Goal: Information Seeking & Learning: Learn about a topic

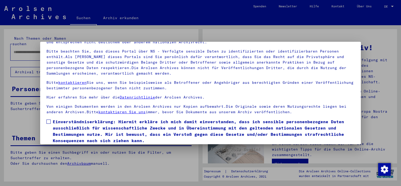
scroll to position [45, 0]
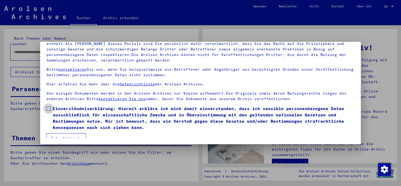
click at [49, 108] on span at bounding box center [48, 108] width 4 height 4
click at [74, 134] on button "Ich stimme zu" at bounding box center [66, 138] width 40 height 10
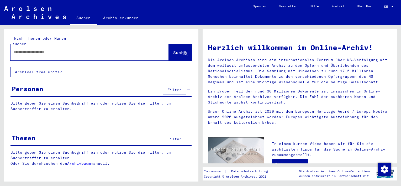
click at [34, 49] on input "text" at bounding box center [83, 52] width 139 height 6
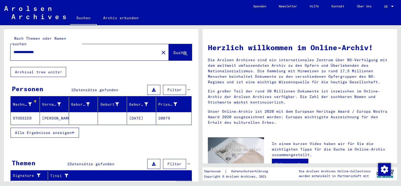
click at [37, 130] on span "Alle Ergebnisse anzeigen" at bounding box center [43, 132] width 57 height 5
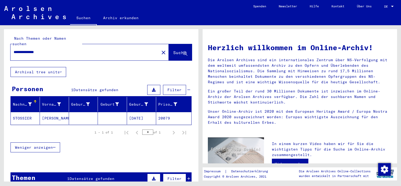
click at [27, 112] on mat-cell "STOSSIER" at bounding box center [25, 118] width 29 height 13
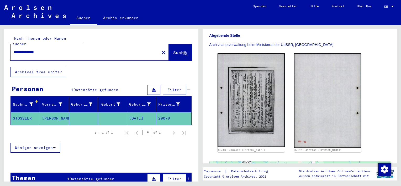
scroll to position [105, 0]
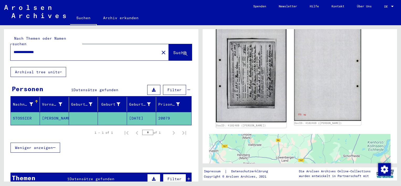
click at [258, 86] on img at bounding box center [251, 73] width 70 height 98
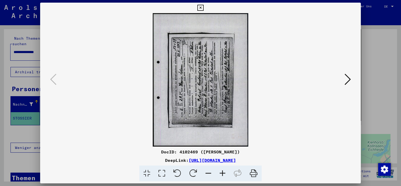
click at [258, 86] on img at bounding box center [200, 79] width 285 height 133
click at [191, 173] on icon at bounding box center [193, 173] width 16 height 16
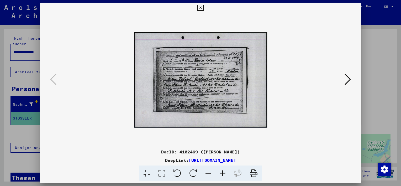
click at [220, 172] on icon at bounding box center [222, 173] width 14 height 16
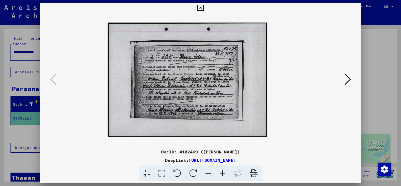
click at [220, 172] on icon at bounding box center [222, 173] width 14 height 16
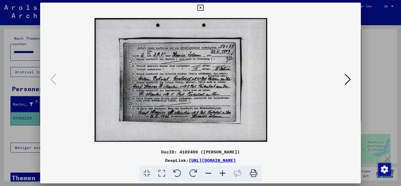
click at [220, 172] on icon at bounding box center [222, 173] width 14 height 16
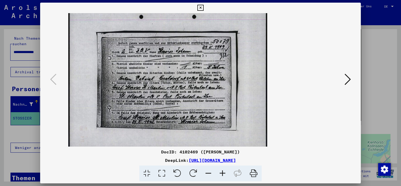
click at [220, 172] on icon at bounding box center [222, 173] width 14 height 16
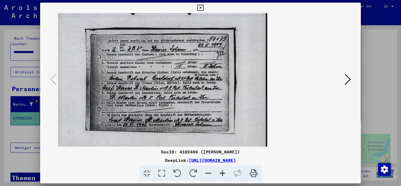
click at [220, 172] on icon at bounding box center [222, 173] width 14 height 16
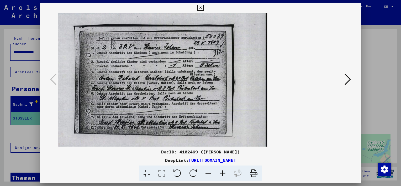
click at [220, 172] on icon at bounding box center [222, 173] width 14 height 16
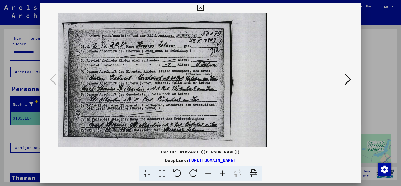
click at [351, 77] on button at bounding box center [347, 79] width 9 height 15
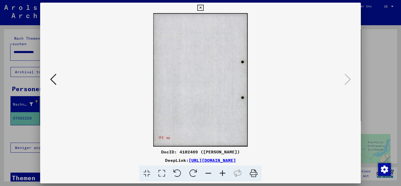
click at [55, 81] on icon at bounding box center [53, 79] width 6 height 13
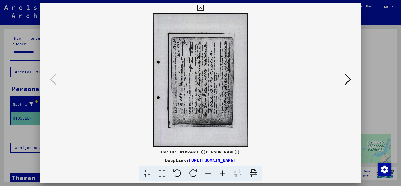
click at [194, 171] on icon at bounding box center [193, 173] width 16 height 16
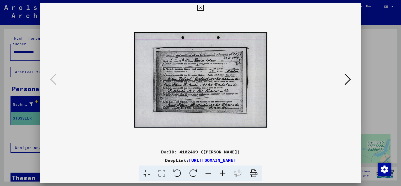
click at [200, 7] on icon at bounding box center [200, 8] width 6 height 6
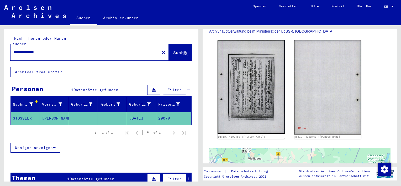
scroll to position [79, 0]
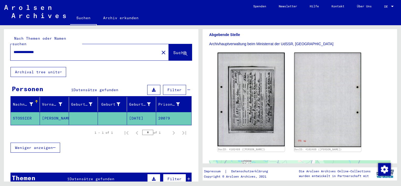
drag, startPoint x: 52, startPoint y: 47, endPoint x: -1, endPoint y: 36, distance: 54.4
click at [0, 36] on html "**********" at bounding box center [200, 93] width 401 height 186
type input "**********"
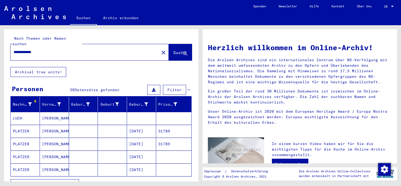
click at [45, 181] on span "Alle Ergebnisse anzeigen" at bounding box center [43, 183] width 57 height 5
click at [22, 150] on mat-cell "PLATZER" at bounding box center [25, 156] width 29 height 13
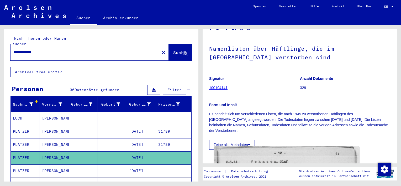
scroll to position [26, 0]
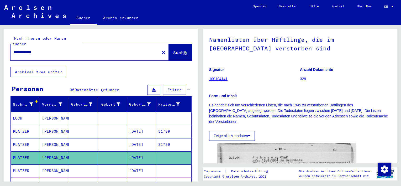
click at [243, 141] on button "Zeige alle Metadaten" at bounding box center [232, 136] width 46 height 10
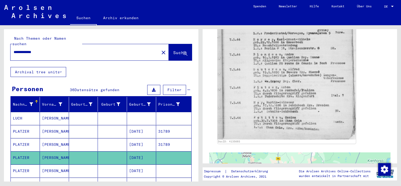
scroll to position [551, 0]
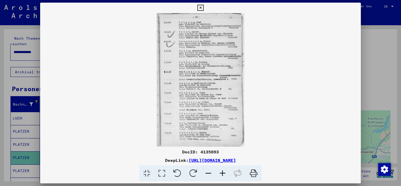
scroll to position [550, 0]
drag, startPoint x: 293, startPoint y: 160, endPoint x: 135, endPoint y: 161, distance: 158.6
click at [135, 161] on div "DeepLink: [URL][DOMAIN_NAME]" at bounding box center [200, 160] width 320 height 6
copy link "[URL][DOMAIN_NAME]"
click at [201, 6] on icon at bounding box center [200, 8] width 6 height 6
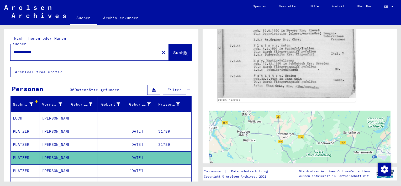
click at [24, 164] on icon at bounding box center [21, 164] width 13 height 21
click at [30, 138] on mat-cell "PLATZER" at bounding box center [25, 144] width 29 height 13
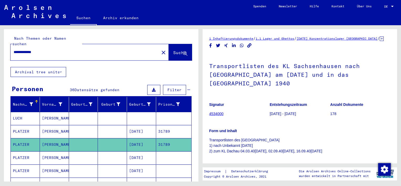
click at [25, 164] on icon at bounding box center [21, 164] width 13 height 21
click at [25, 153] on mat-cell "PLATZER" at bounding box center [25, 157] width 29 height 13
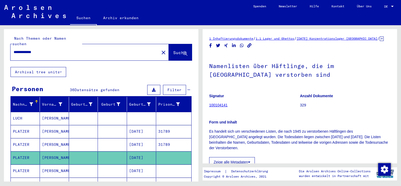
click at [21, 164] on icon at bounding box center [21, 164] width 13 height 21
click at [18, 162] on icon at bounding box center [21, 164] width 13 height 21
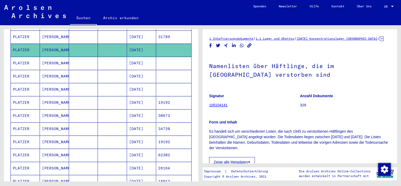
scroll to position [110, 0]
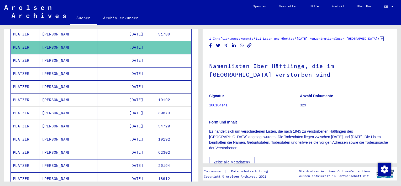
click at [21, 80] on mat-cell "PLATZER" at bounding box center [25, 86] width 29 height 13
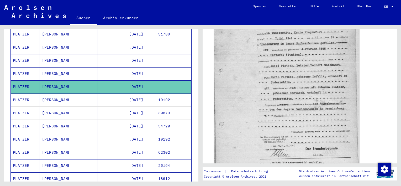
scroll to position [105, 0]
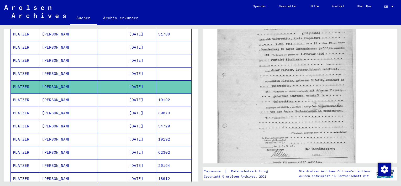
click at [21, 67] on mat-cell "PLATZER" at bounding box center [25, 73] width 29 height 13
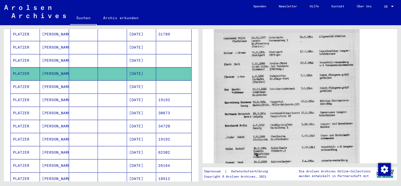
scroll to position [131, 0]
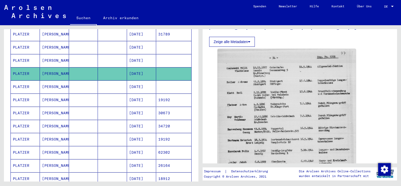
click at [23, 80] on mat-cell "PLATZER" at bounding box center [25, 86] width 29 height 13
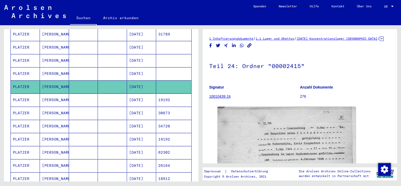
click at [26, 54] on mat-cell "PLATZER" at bounding box center [25, 60] width 29 height 13
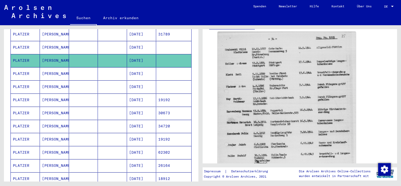
scroll to position [157, 0]
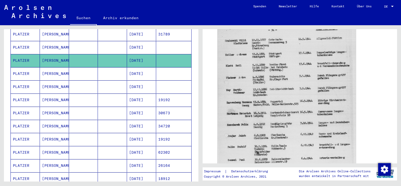
click at [25, 41] on mat-cell "PLATZER" at bounding box center [25, 47] width 29 height 13
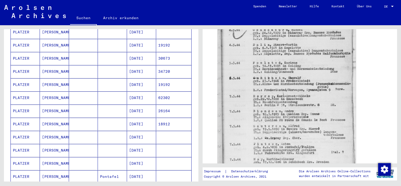
scroll to position [194, 0]
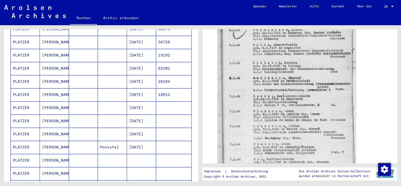
click at [22, 141] on mat-cell "PLATZER" at bounding box center [25, 147] width 29 height 13
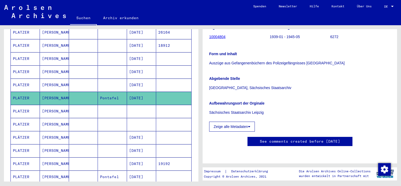
scroll to position [246, 0]
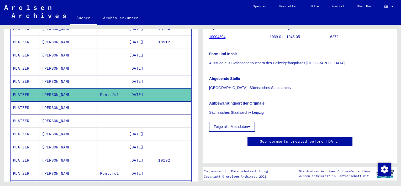
click at [20, 101] on mat-cell "PLATZER" at bounding box center [25, 107] width 29 height 13
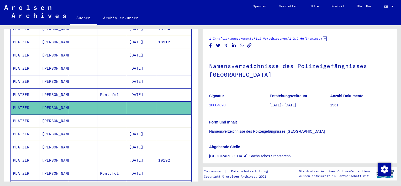
click at [20, 114] on mat-cell "PLATZER" at bounding box center [25, 120] width 29 height 13
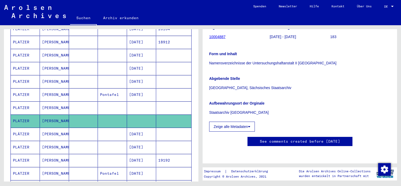
scroll to position [79, 0]
click at [240, 121] on button "Zeige alle Metadaten" at bounding box center [232, 126] width 46 height 10
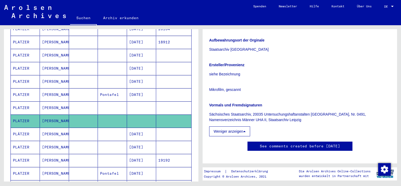
scroll to position [273, 0]
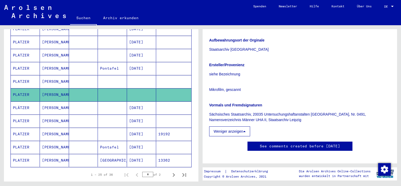
click at [21, 141] on mat-cell "PLATZER" at bounding box center [25, 147] width 29 height 13
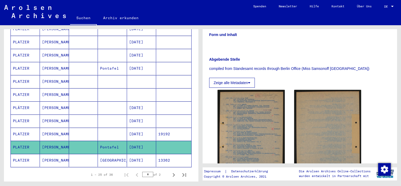
scroll to position [157, 0]
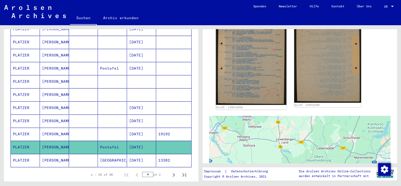
click at [253, 86] on img at bounding box center [251, 57] width 70 height 96
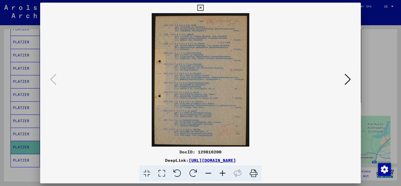
click at [253, 86] on img at bounding box center [200, 79] width 285 height 133
click at [221, 172] on icon at bounding box center [222, 173] width 14 height 16
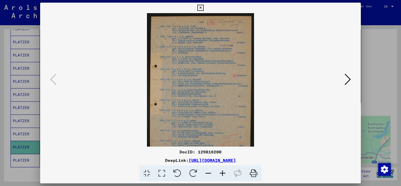
click at [221, 172] on icon at bounding box center [222, 173] width 14 height 16
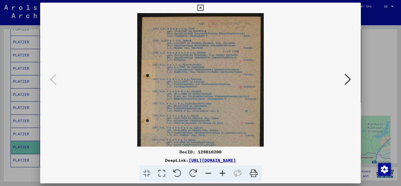
click at [221, 172] on icon at bounding box center [222, 173] width 14 height 16
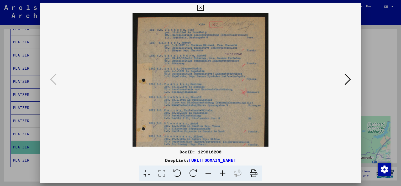
click at [221, 172] on icon at bounding box center [222, 173] width 14 height 16
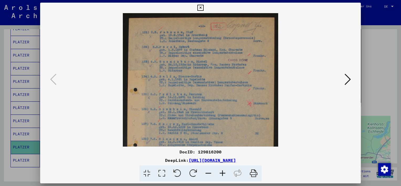
click at [221, 172] on icon at bounding box center [222, 173] width 14 height 16
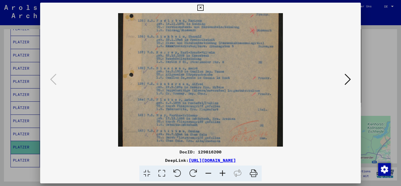
scroll to position [81, 0]
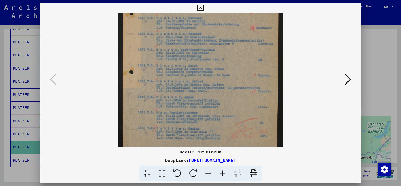
drag, startPoint x: 210, startPoint y: 119, endPoint x: 219, endPoint y: 41, distance: 78.1
click at [219, 41] on img at bounding box center [200, 44] width 165 height 225
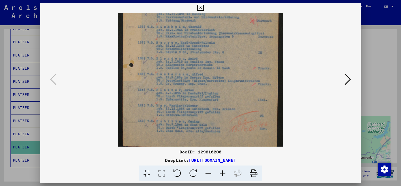
scroll to position [92, 0]
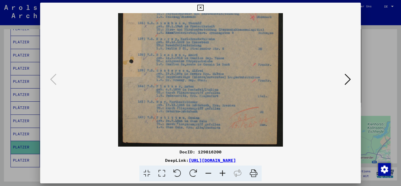
drag, startPoint x: 218, startPoint y: 99, endPoint x: 220, endPoint y: 77, distance: 22.4
click at [220, 77] on img at bounding box center [200, 33] width 165 height 225
click at [202, 7] on icon at bounding box center [200, 8] width 6 height 6
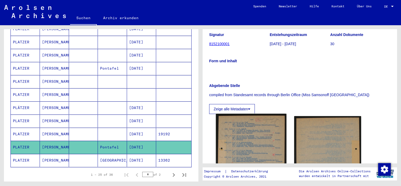
scroll to position [26, 0]
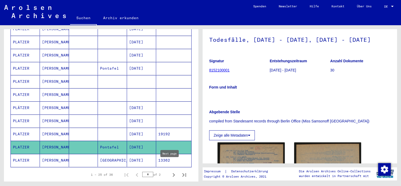
click at [170, 171] on icon "Next page" at bounding box center [173, 174] width 7 height 7
type input "*"
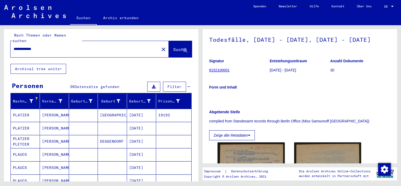
scroll to position [0, 0]
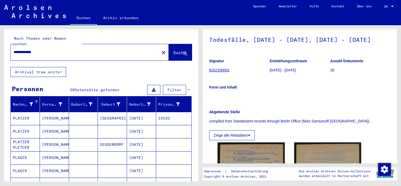
drag, startPoint x: 47, startPoint y: 36, endPoint x: 4, endPoint y: 32, distance: 43.2
click at [4, 32] on div "**********" at bounding box center [101, 48] width 194 height 38
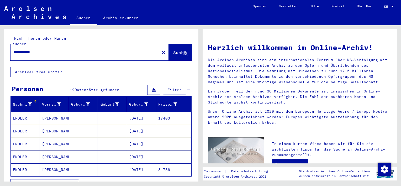
click at [20, 112] on mat-cell "ENDLER" at bounding box center [25, 118] width 29 height 13
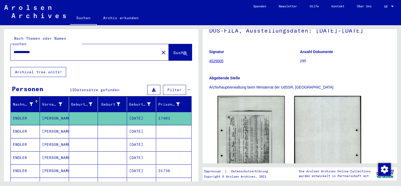
scroll to position [79, 0]
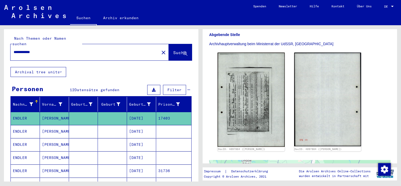
click at [17, 125] on mat-cell "ENDLER" at bounding box center [25, 131] width 29 height 13
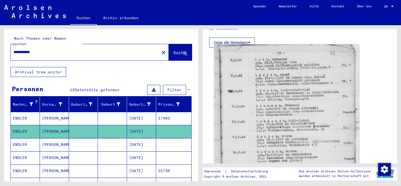
scroll to position [105, 0]
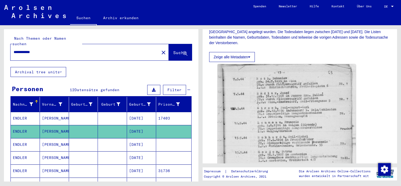
click at [25, 138] on mat-cell "ENDLER" at bounding box center [25, 144] width 29 height 13
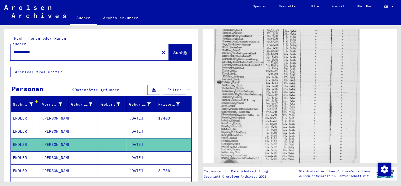
scroll to position [210, 0]
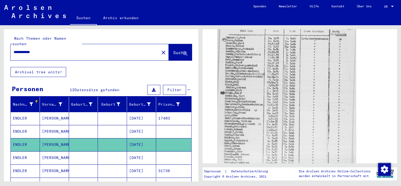
click at [20, 151] on mat-cell "ENDLER" at bounding box center [25, 157] width 29 height 13
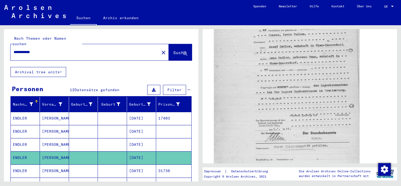
scroll to position [131, 0]
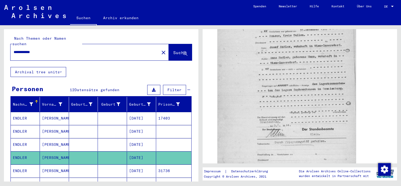
click at [18, 162] on icon at bounding box center [21, 164] width 13 height 21
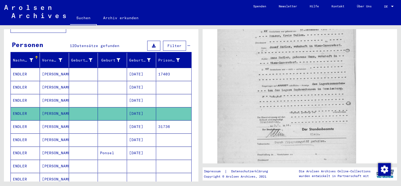
scroll to position [52, 0]
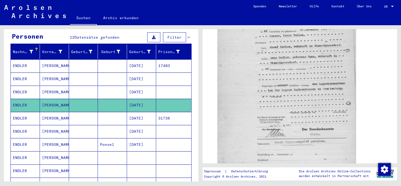
click at [22, 138] on mat-cell "ENDLER" at bounding box center [25, 144] width 29 height 13
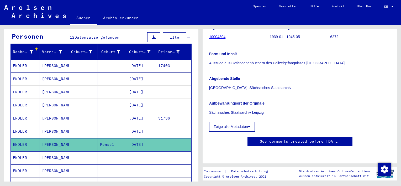
scroll to position [79, 0]
click at [20, 177] on mat-cell "ENDLER" at bounding box center [25, 183] width 29 height 13
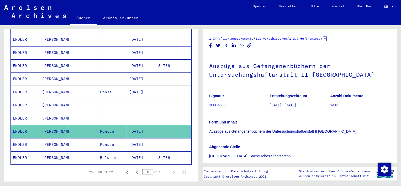
click at [17, 138] on mat-cell "ENDLER" at bounding box center [25, 144] width 29 height 13
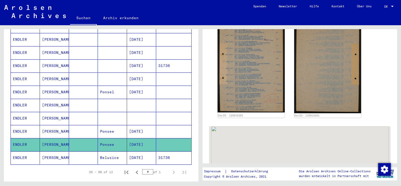
scroll to position [157, 0]
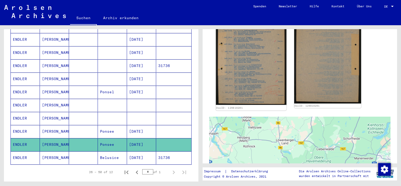
click at [249, 72] on img at bounding box center [251, 57] width 70 height 96
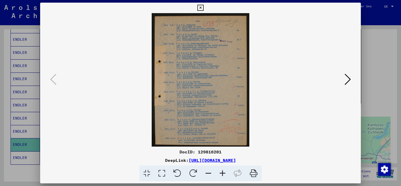
click at [249, 72] on img at bounding box center [200, 79] width 285 height 133
click at [220, 170] on icon at bounding box center [222, 173] width 14 height 16
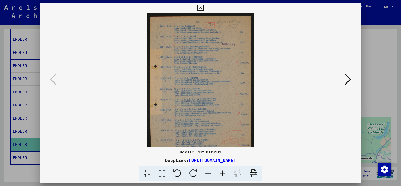
click at [220, 170] on icon at bounding box center [222, 173] width 14 height 16
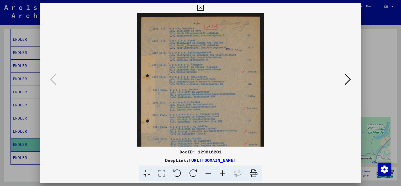
click at [220, 170] on icon at bounding box center [222, 173] width 14 height 16
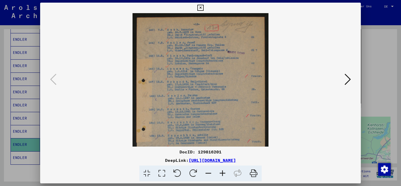
click at [220, 170] on icon at bounding box center [222, 173] width 14 height 16
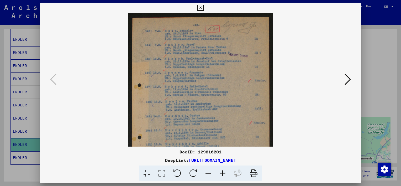
click at [220, 170] on icon at bounding box center [222, 173] width 14 height 16
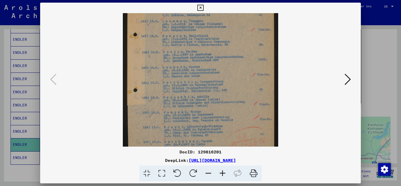
scroll to position [60, 0]
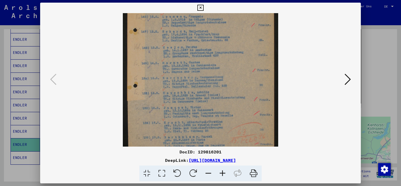
drag, startPoint x: 218, startPoint y: 128, endPoint x: 224, endPoint y: 69, distance: 59.3
click at [224, 69] on img at bounding box center [200, 59] width 155 height 212
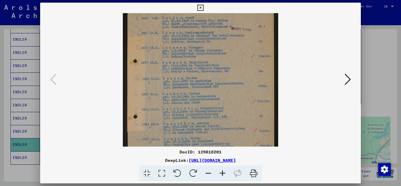
drag, startPoint x: 223, startPoint y: 116, endPoint x: 218, endPoint y: 122, distance: 8.2
click at [218, 128] on img at bounding box center [200, 90] width 155 height 212
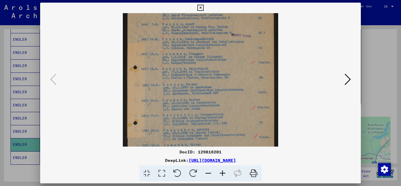
click at [199, 7] on icon at bounding box center [200, 8] width 6 height 6
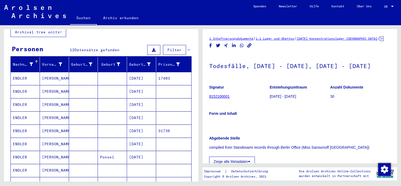
scroll to position [0, 0]
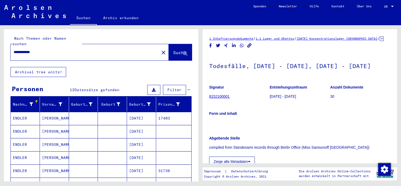
drag, startPoint x: 45, startPoint y: 47, endPoint x: 8, endPoint y: 47, distance: 37.0
click at [8, 47] on div "**********" at bounding box center [101, 48] width 194 height 38
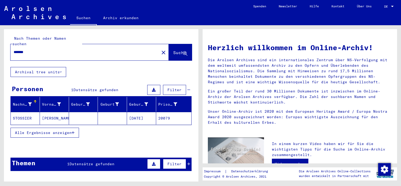
click at [46, 130] on span "Alle Ergebnisse anzeigen" at bounding box center [43, 132] width 57 height 5
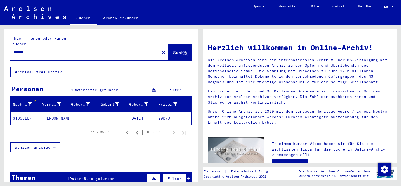
click at [25, 113] on mat-cell "STOSSIER" at bounding box center [25, 118] width 29 height 13
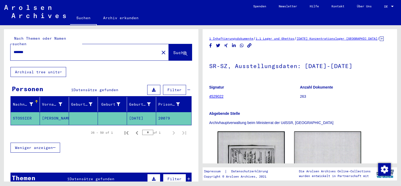
click at [22, 49] on input "*******" at bounding box center [85, 52] width 142 height 6
click at [173, 50] on span "Suche" at bounding box center [179, 52] width 13 height 5
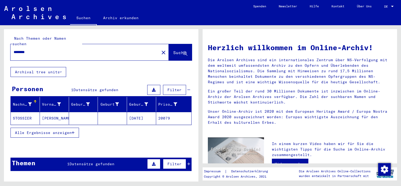
click at [43, 130] on span "Alle Ergebnisse anzeigen" at bounding box center [43, 132] width 57 height 5
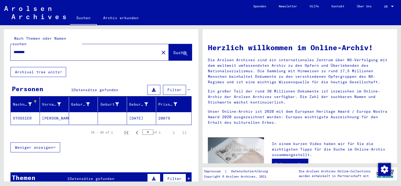
click at [28, 112] on mat-cell "STOSSIER" at bounding box center [25, 118] width 29 height 13
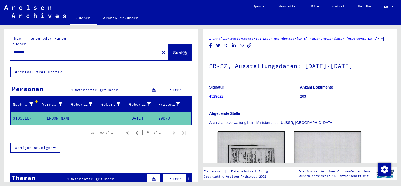
drag, startPoint x: 38, startPoint y: 45, endPoint x: 0, endPoint y: 45, distance: 38.0
click at [0, 45] on div "Nach Themen oder Namen suchen ******** close Suche Archival tree units Personen…" at bounding box center [100, 103] width 200 height 156
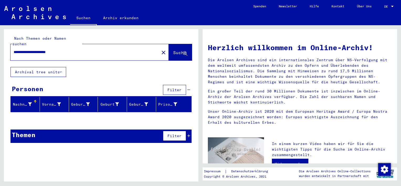
click at [61, 70] on icon at bounding box center [61, 72] width 2 height 4
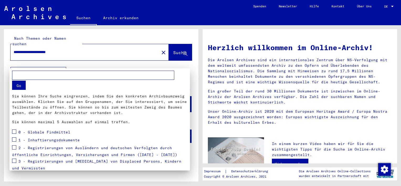
click at [61, 65] on div at bounding box center [200, 93] width 401 height 186
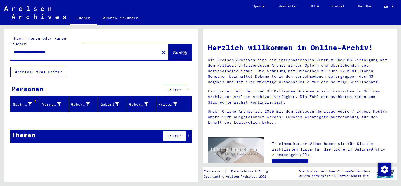
click at [173, 50] on span "Suche" at bounding box center [179, 52] width 13 height 5
click at [72, 49] on input "**********" at bounding box center [83, 52] width 139 height 6
type input "**********"
click at [177, 50] on span "Suche" at bounding box center [179, 52] width 13 height 5
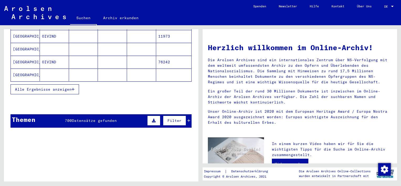
scroll to position [105, 0]
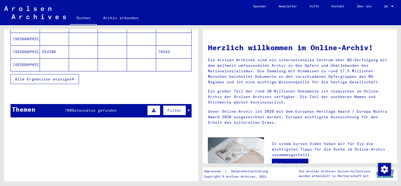
click at [110, 108] on div "Themen 700 Datensätze gefunden Filter" at bounding box center [100, 110] width 181 height 13
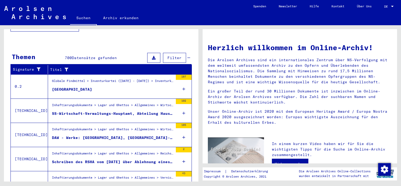
scroll to position [179, 0]
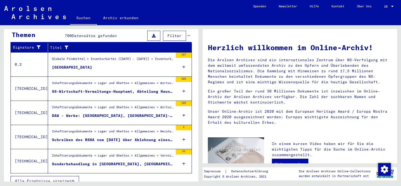
click at [72, 179] on icon "button" at bounding box center [73, 181] width 3 height 4
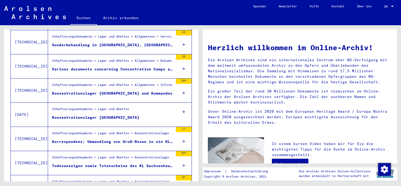
scroll to position [216, 0]
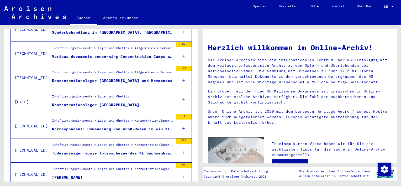
click at [90, 150] on div "Todesanzeigen sowie Totenscheine des KL Sachsenhausen/Kdo. [GEOGRAPHIC_DATA], (…" at bounding box center [112, 153] width 121 height 6
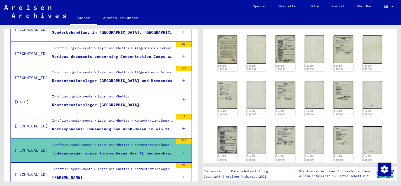
scroll to position [315, 0]
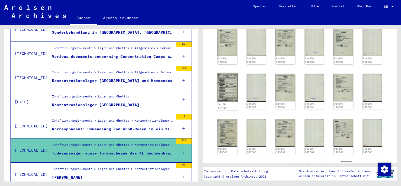
click at [222, 84] on img at bounding box center [227, 87] width 20 height 29
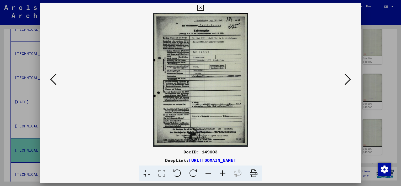
click at [222, 84] on img at bounding box center [200, 79] width 285 height 133
click at [200, 6] on icon at bounding box center [200, 8] width 6 height 6
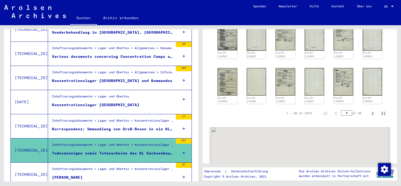
scroll to position [367, 0]
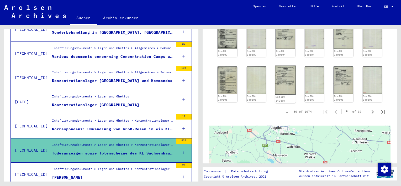
click at [279, 83] on img at bounding box center [285, 79] width 20 height 29
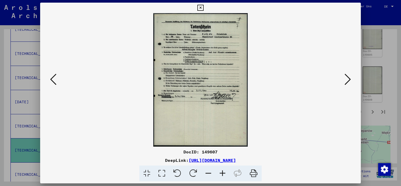
click at [348, 79] on icon at bounding box center [347, 79] width 6 height 13
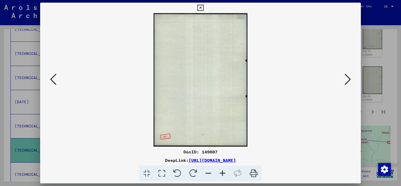
click at [348, 79] on icon at bounding box center [347, 79] width 6 height 13
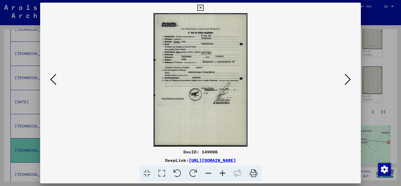
click at [348, 79] on icon at bounding box center [347, 79] width 6 height 13
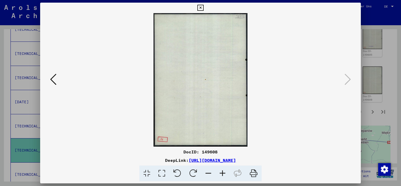
click at [201, 8] on icon at bounding box center [200, 8] width 6 height 6
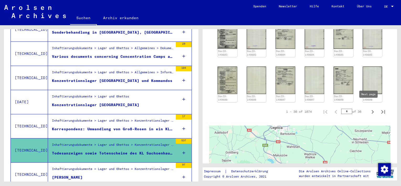
click at [369, 108] on icon "Next page" at bounding box center [372, 111] width 7 height 7
type input "*"
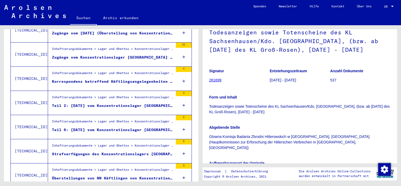
scroll to position [530, 0]
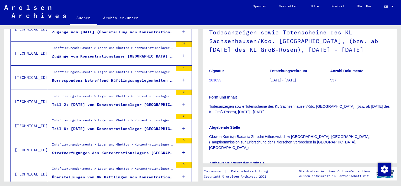
click at [89, 53] on div "Zugänge vom Konzentrationslager [GEOGRAPHIC_DATA] in das Außenlager [GEOGRAPHIC…" at bounding box center [112, 56] width 121 height 6
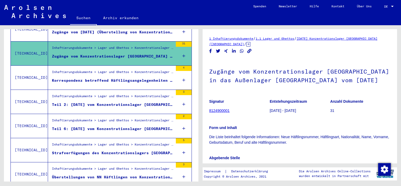
click at [132, 102] on div "Teil 2: [DATE] vom Konzentrationslager [GEOGRAPHIC_DATA] nach Konzentrationslag…" at bounding box center [112, 105] width 121 height 6
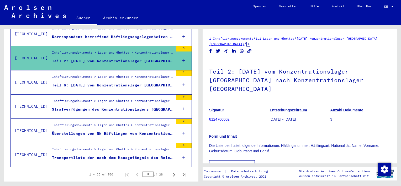
scroll to position [581, 0]
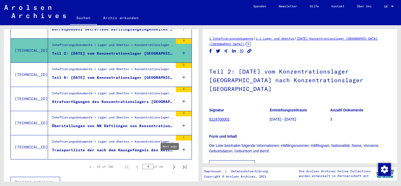
click at [170, 163] on icon "Next page" at bounding box center [173, 166] width 7 height 7
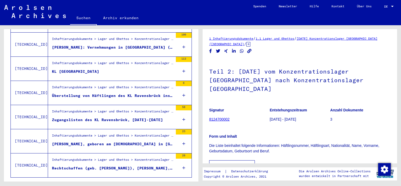
scroll to position [555, 0]
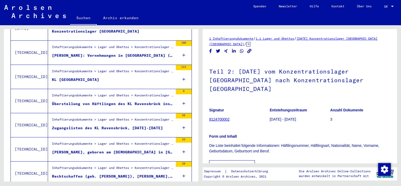
click at [74, 77] on div "KL [GEOGRAPHIC_DATA]" at bounding box center [75, 80] width 47 height 6
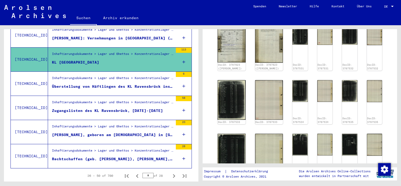
scroll to position [581, 0]
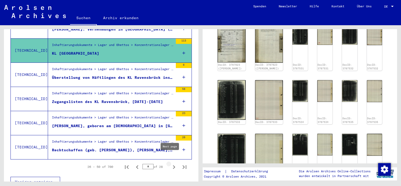
click at [170, 163] on icon "Next page" at bounding box center [173, 166] width 7 height 7
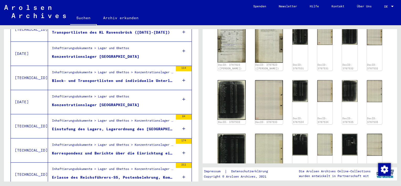
scroll to position [162, 0]
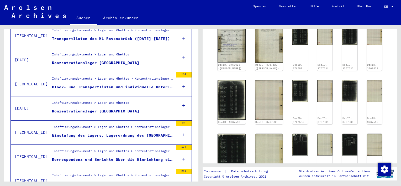
click at [112, 108] on div "Konzentrationslager [GEOGRAPHIC_DATA]" at bounding box center [95, 111] width 87 height 6
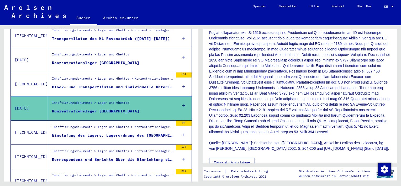
scroll to position [288, 0]
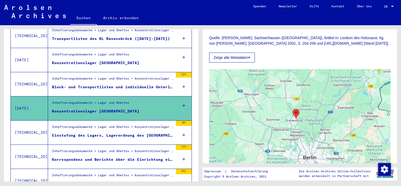
click at [250, 59] on icon at bounding box center [249, 58] width 2 height 4
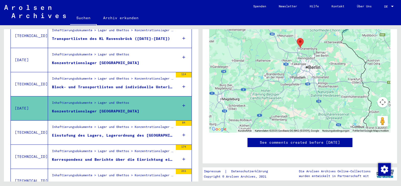
scroll to position [463, 0]
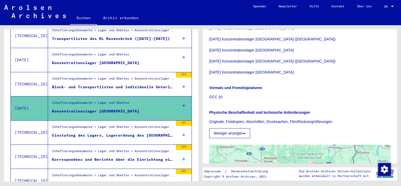
click at [245, 135] on icon at bounding box center [244, 133] width 2 height 4
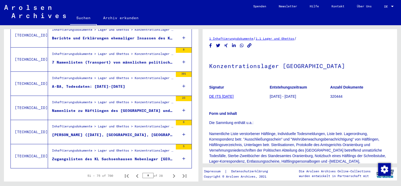
scroll to position [581, 0]
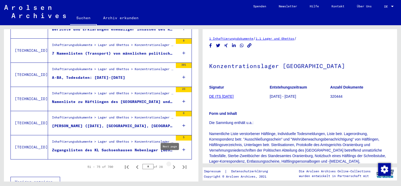
click at [173, 165] on icon "Next page" at bounding box center [174, 167] width 2 height 4
type input "*"
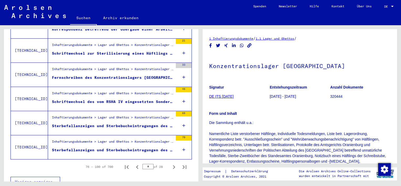
click at [121, 123] on div "Sterbefallanzeigen und Sterbebucheintragungen des Konzentrationslagers [GEOGRAP…" at bounding box center [112, 126] width 121 height 6
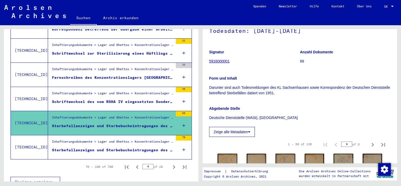
scroll to position [131, 0]
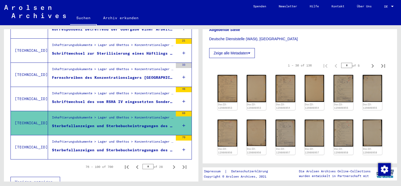
click at [222, 58] on button "Zeige alle Metadaten" at bounding box center [232, 53] width 46 height 10
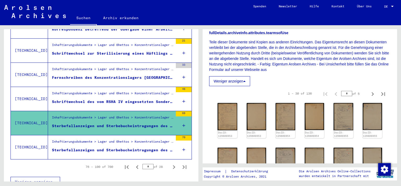
scroll to position [288, 0]
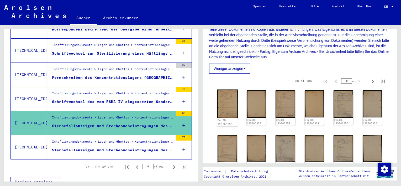
click at [221, 116] on img at bounding box center [227, 103] width 20 height 29
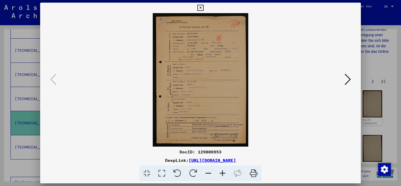
click at [221, 116] on img at bounding box center [200, 79] width 285 height 133
click at [347, 82] on icon at bounding box center [347, 79] width 6 height 13
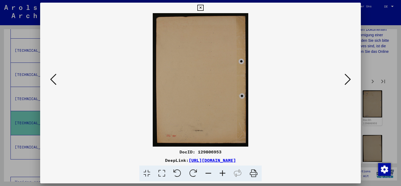
click at [347, 82] on icon at bounding box center [347, 79] width 6 height 13
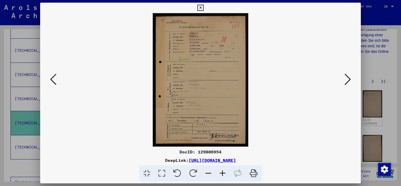
click at [347, 82] on icon at bounding box center [347, 79] width 6 height 13
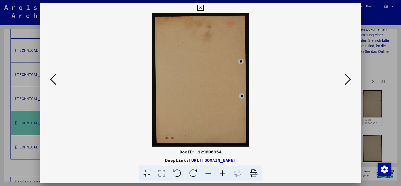
click at [347, 82] on icon at bounding box center [347, 79] width 6 height 13
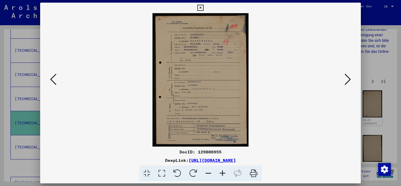
click at [347, 82] on icon at bounding box center [347, 79] width 6 height 13
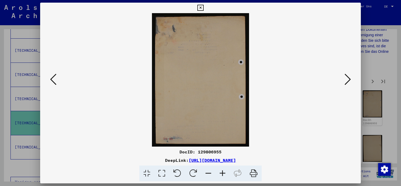
click at [347, 82] on icon at bounding box center [347, 79] width 6 height 13
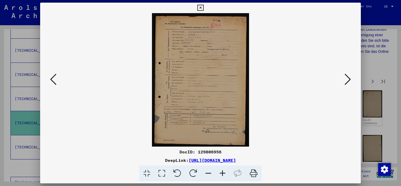
click at [347, 82] on icon at bounding box center [347, 79] width 6 height 13
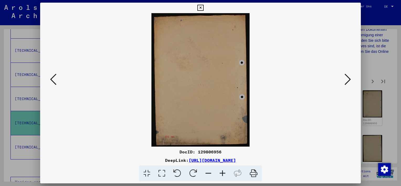
click at [347, 82] on icon at bounding box center [347, 79] width 6 height 13
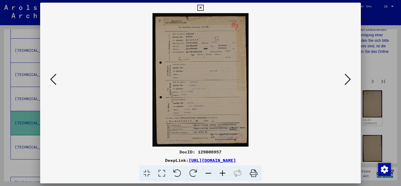
click at [347, 82] on icon at bounding box center [347, 79] width 6 height 13
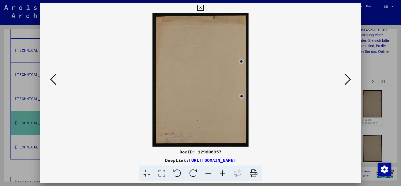
click at [347, 82] on icon at bounding box center [347, 79] width 6 height 13
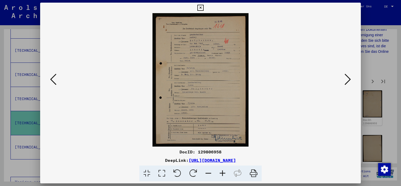
click at [347, 82] on icon at bounding box center [347, 79] width 6 height 13
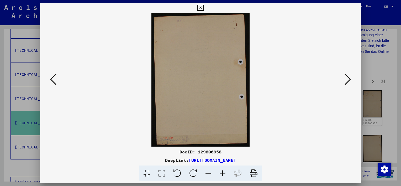
click at [347, 82] on icon at bounding box center [347, 79] width 6 height 13
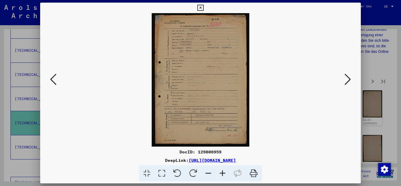
click at [347, 82] on icon at bounding box center [347, 79] width 6 height 13
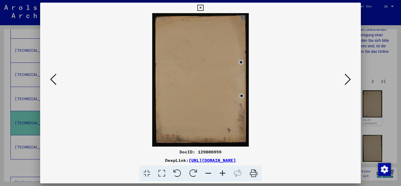
click at [347, 82] on icon at bounding box center [347, 79] width 6 height 13
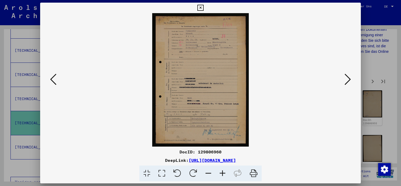
click at [347, 82] on icon at bounding box center [347, 79] width 6 height 13
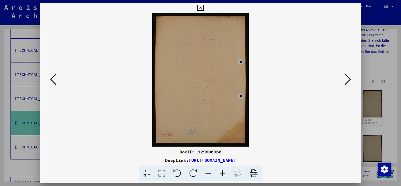
click at [347, 82] on icon at bounding box center [347, 79] width 6 height 13
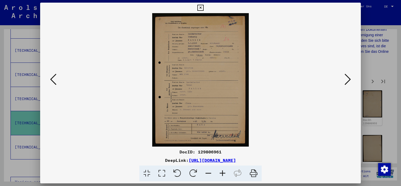
click at [347, 82] on icon at bounding box center [347, 79] width 6 height 13
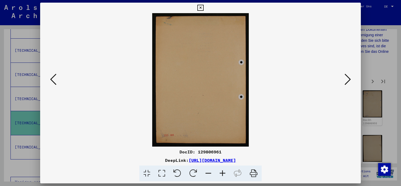
click at [347, 82] on icon at bounding box center [347, 79] width 6 height 13
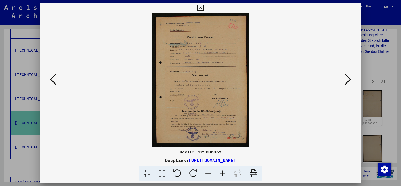
click at [347, 82] on icon at bounding box center [347, 79] width 6 height 13
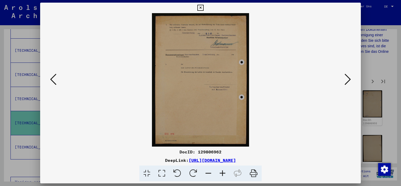
click at [347, 82] on icon at bounding box center [347, 79] width 6 height 13
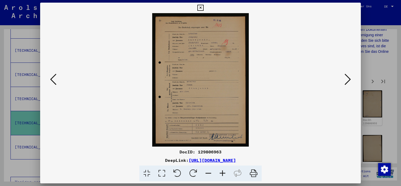
click at [347, 82] on icon at bounding box center [347, 79] width 6 height 13
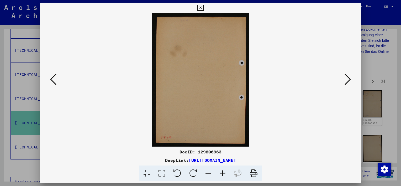
click at [347, 82] on icon at bounding box center [347, 79] width 6 height 13
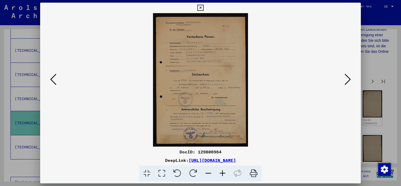
click at [199, 6] on icon at bounding box center [200, 8] width 6 height 6
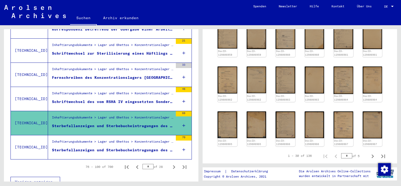
scroll to position [498, 0]
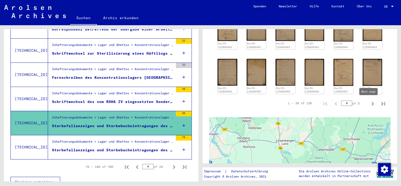
click at [369, 103] on icon "Next page" at bounding box center [372, 103] width 7 height 7
type input "*"
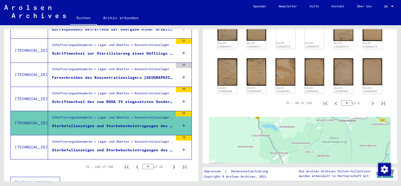
scroll to position [453, 0]
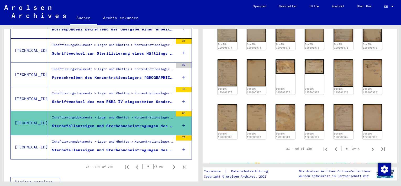
click at [127, 147] on div "Sterbefallanzeigen und Sterbebucheintragungen des Konzentrationslagers [GEOGRAP…" at bounding box center [112, 150] width 121 height 6
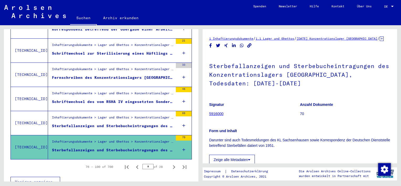
click at [135, 123] on div "Sterbefallanzeigen und Sterbebucheintragungen des Konzentrationslagers [GEOGRAP…" at bounding box center [112, 126] width 121 height 6
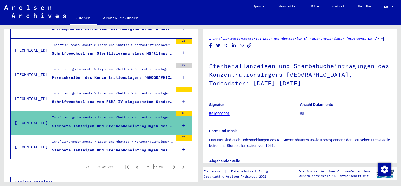
click at [133, 147] on div "Sterbefallanzeigen und Sterbebucheintragungen des Konzentrationslagers [GEOGRAP…" at bounding box center [112, 150] width 121 height 6
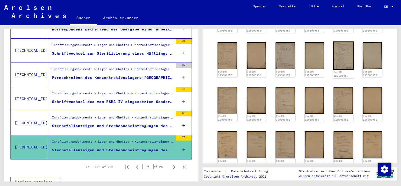
scroll to position [262, 0]
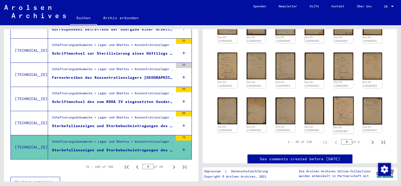
click at [344, 123] on img at bounding box center [343, 110] width 20 height 29
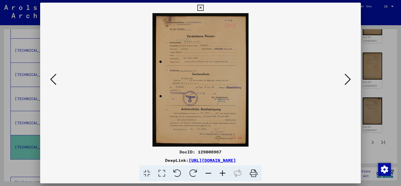
click at [50, 80] on icon at bounding box center [53, 79] width 6 height 13
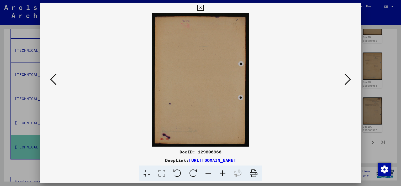
click at [198, 5] on icon at bounding box center [200, 8] width 6 height 6
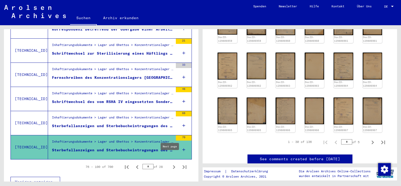
click at [173, 165] on icon "Next page" at bounding box center [174, 167] width 2 height 4
type input "*"
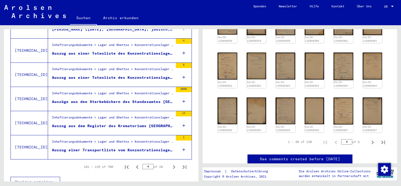
click at [100, 99] on div "Auszüge aus den Sterbebüchern des Standesamtes [GEOGRAPHIC_DATA]" at bounding box center [112, 102] width 121 height 6
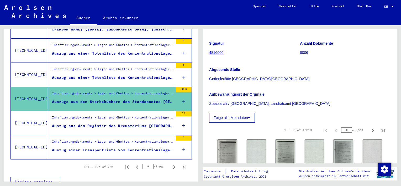
scroll to position [105, 0]
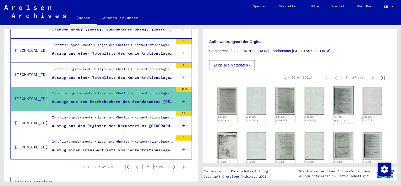
click at [344, 109] on img at bounding box center [343, 100] width 20 height 29
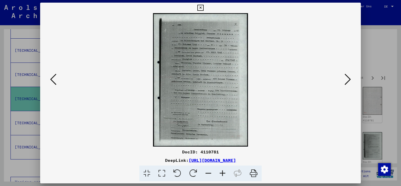
click at [344, 109] on div at bounding box center [200, 79] width 320 height 133
drag, startPoint x: 344, startPoint y: 109, endPoint x: 350, endPoint y: 78, distance: 31.2
click at [350, 78] on icon at bounding box center [347, 79] width 6 height 13
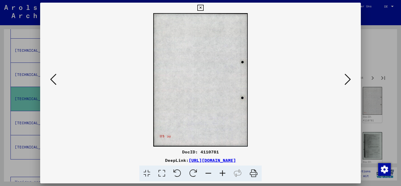
click at [198, 6] on icon at bounding box center [200, 8] width 6 height 6
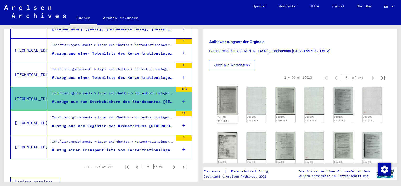
click at [226, 120] on link "DocID: 4105949" at bounding box center [223, 119] width 12 height 7
click at [228, 106] on img at bounding box center [227, 100] width 20 height 29
